Goal: Task Accomplishment & Management: Manage account settings

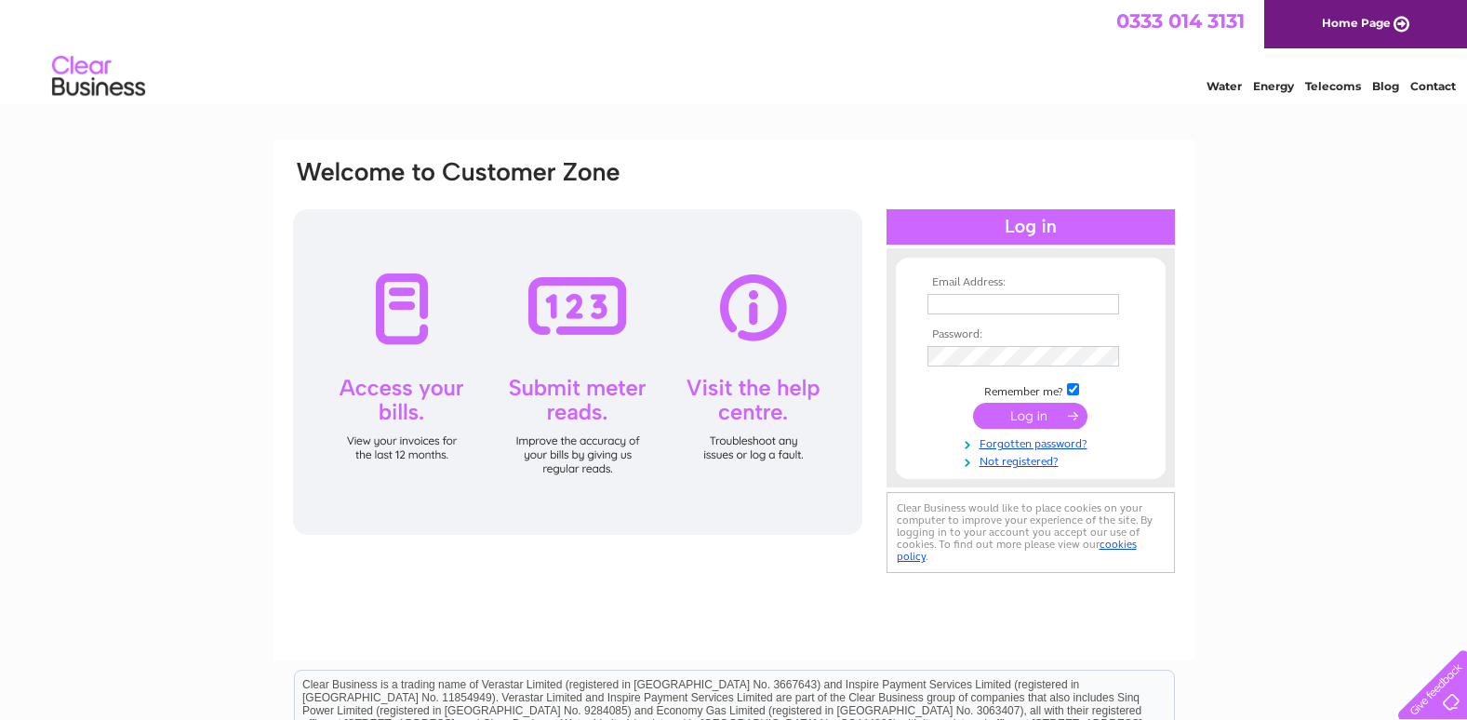
type input "[EMAIL_ADDRESS][DOMAIN_NAME]"
click at [1018, 414] on input "submit" at bounding box center [1030, 416] width 114 height 26
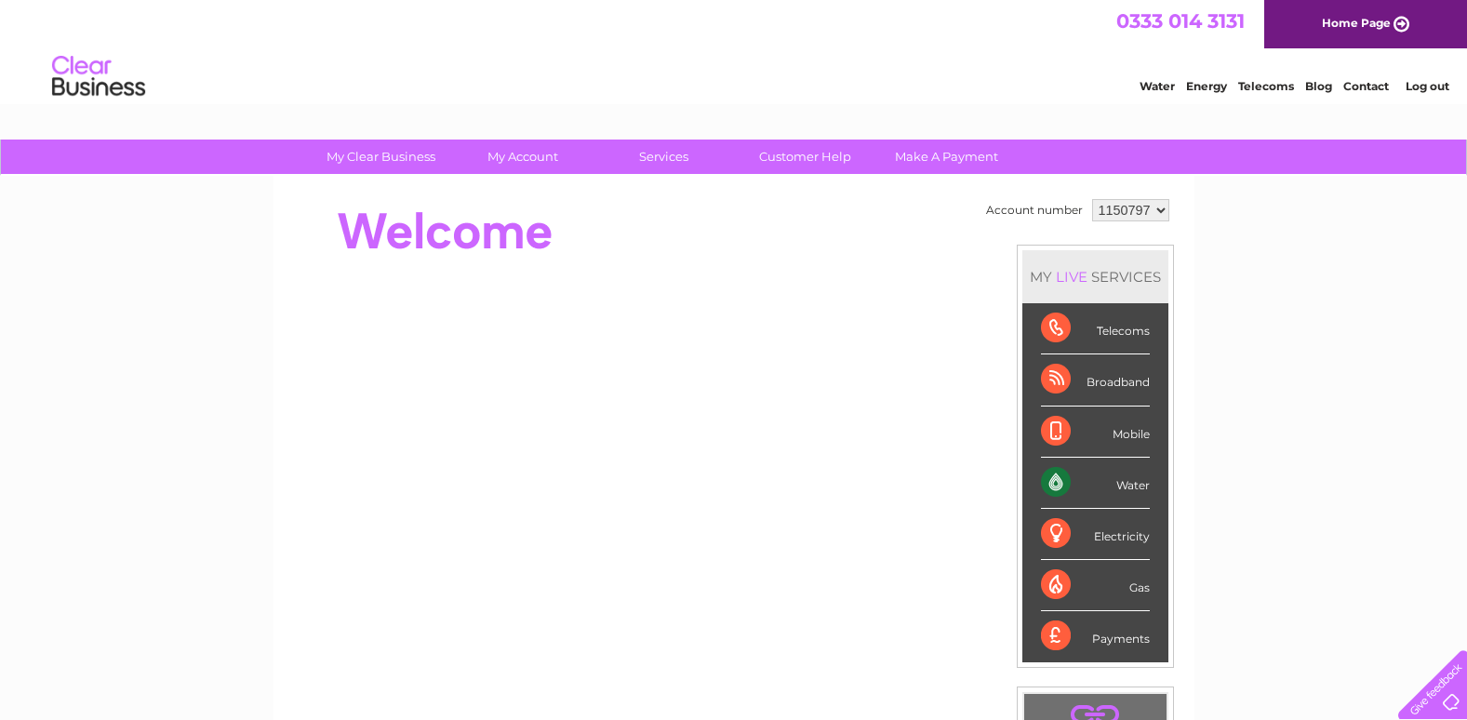
click at [1078, 483] on div "Water" at bounding box center [1095, 483] width 109 height 51
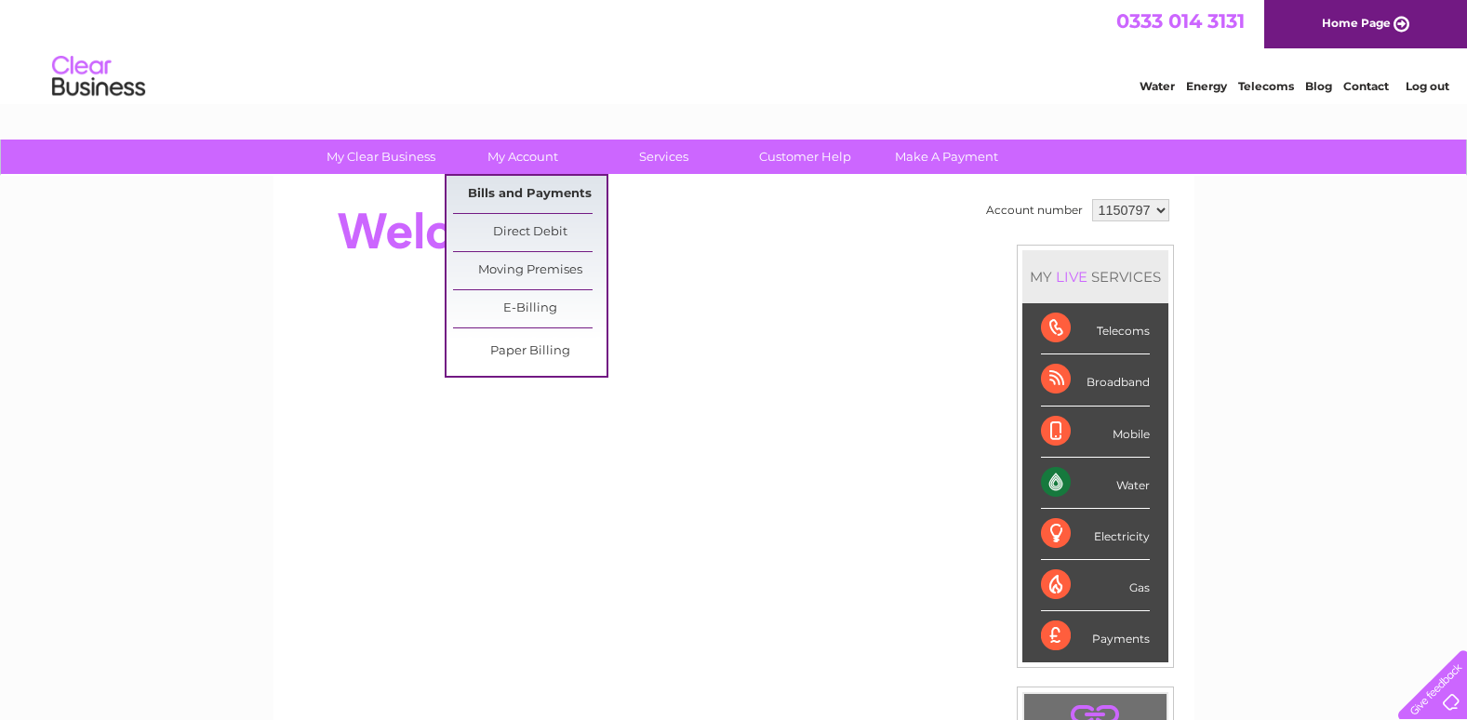
click at [549, 197] on link "Bills and Payments" at bounding box center [529, 194] width 153 height 37
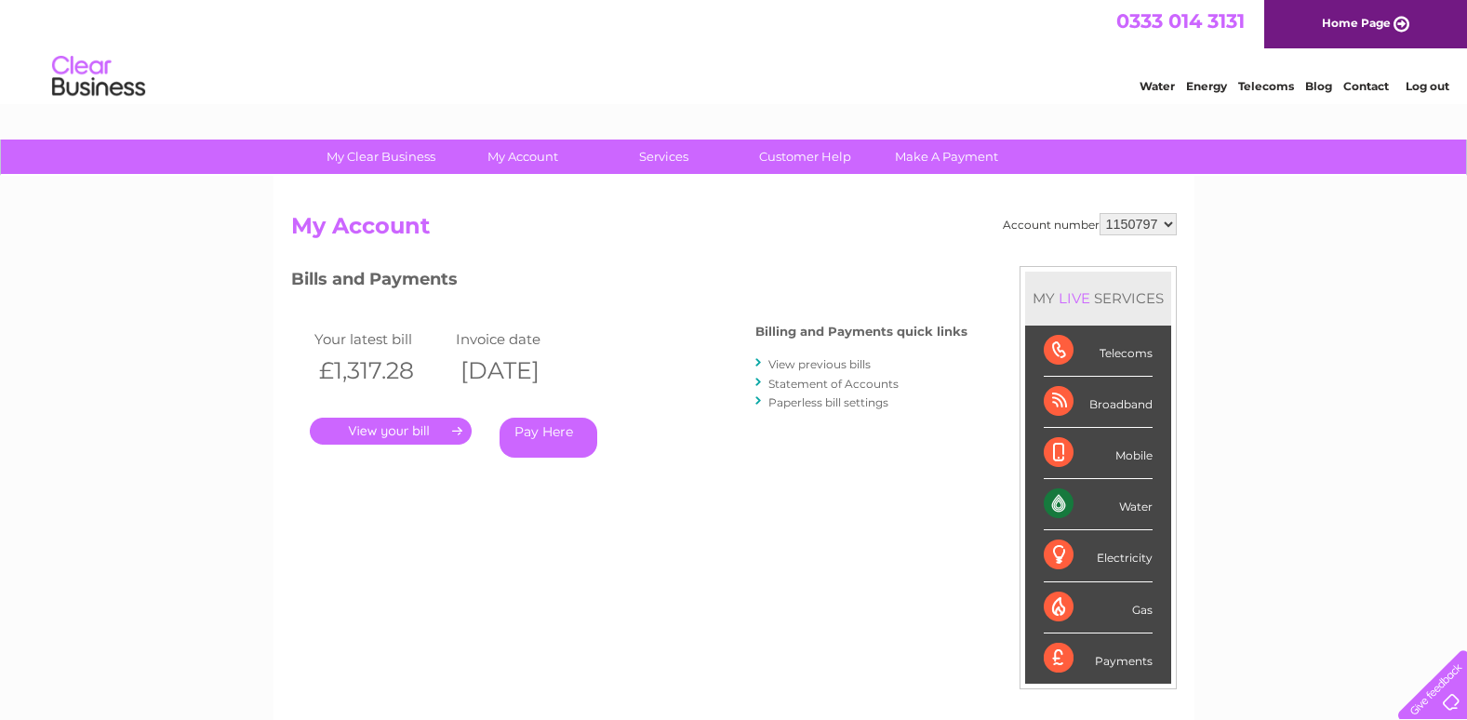
click at [379, 422] on link "." at bounding box center [391, 431] width 162 height 27
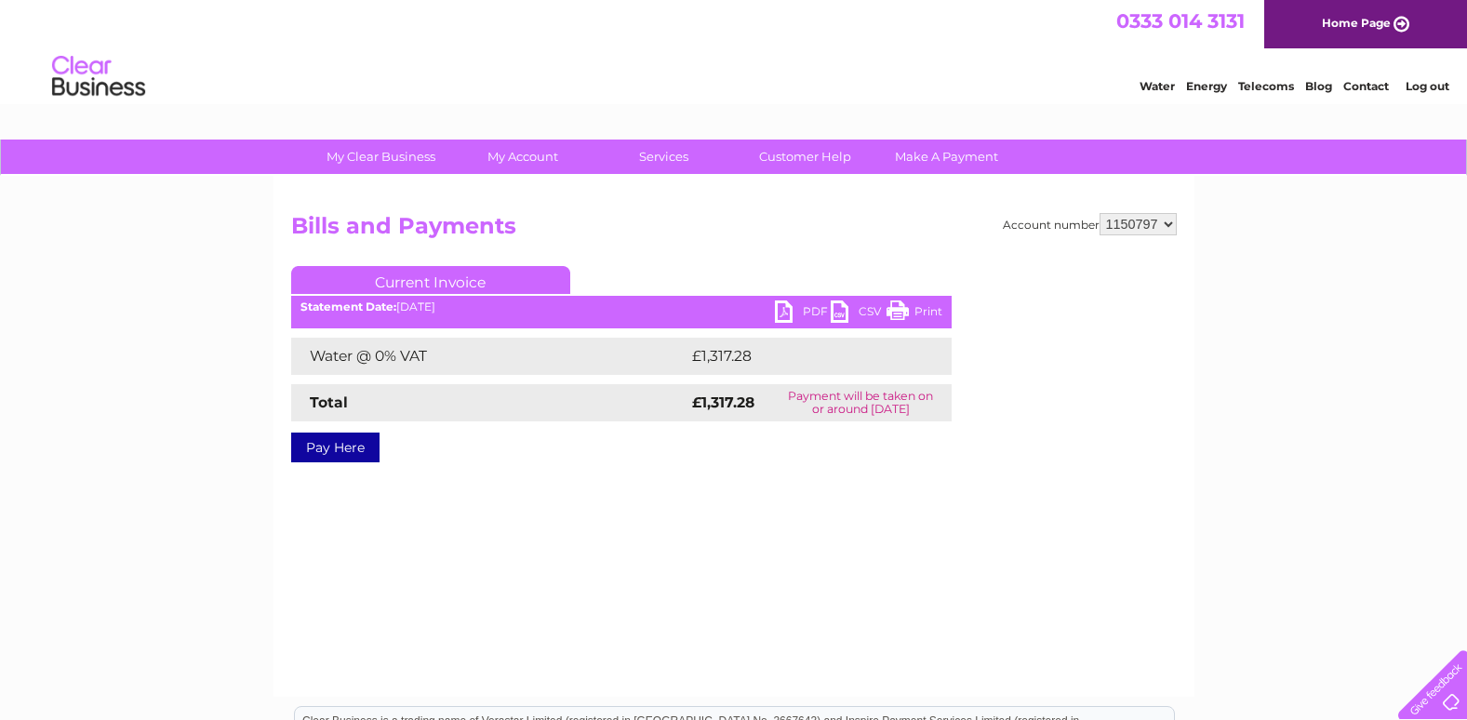
click at [784, 302] on link "PDF" at bounding box center [803, 313] width 56 height 27
